Goal: Find specific page/section: Find specific page/section

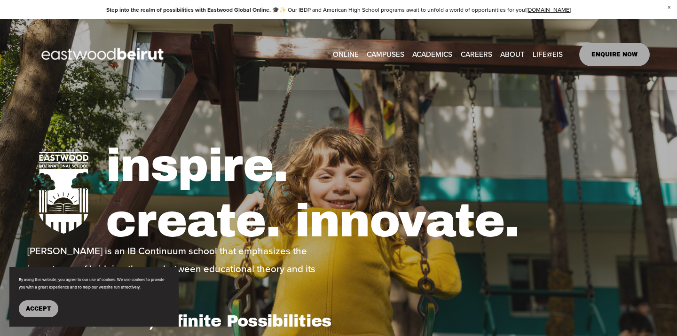
click at [35, 310] on span "Accept" at bounding box center [38, 309] width 25 height 7
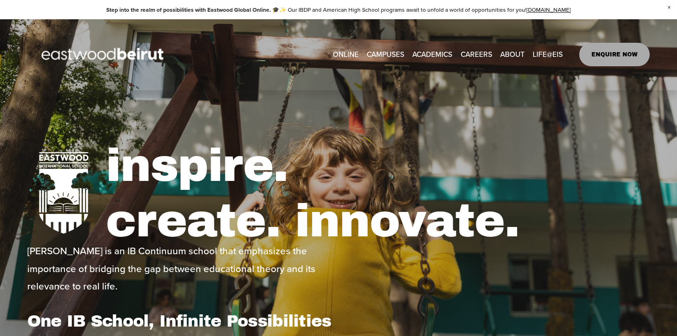
type input "*****"
click at [476, 55] on link "CAREERS" at bounding box center [476, 54] width 31 height 15
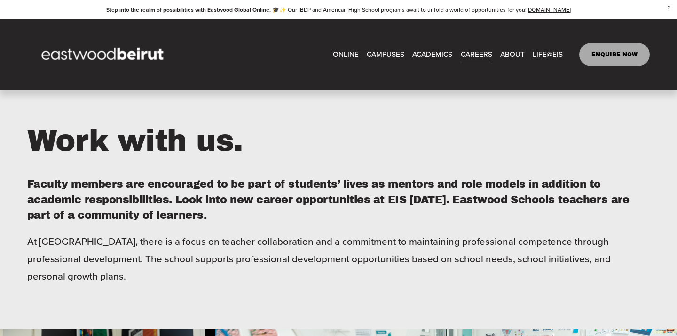
scroll to position [225, 0]
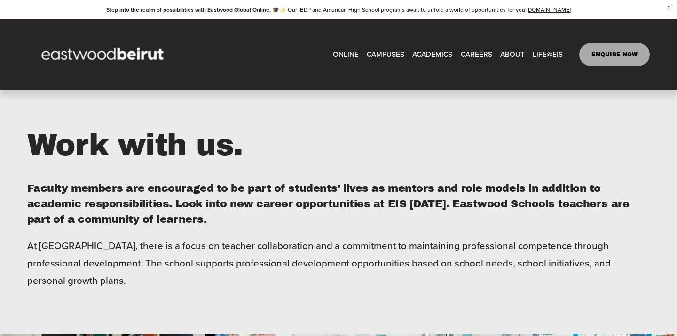
click at [348, 52] on link "ONLINE" at bounding box center [346, 54] width 26 height 15
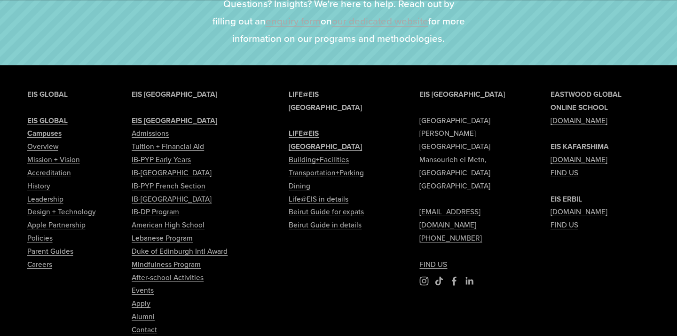
scroll to position [1976, 0]
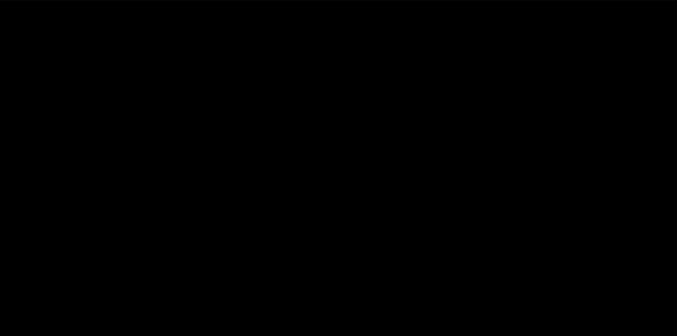
scroll to position [1549, 0]
